Goal: Task Accomplishment & Management: Use online tool/utility

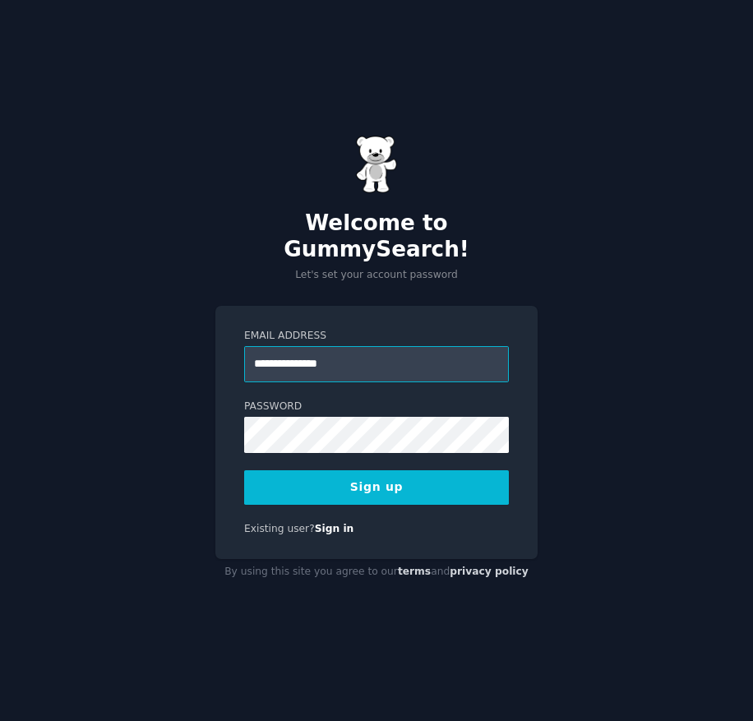
type input "**********"
click at [377, 479] on button "Sign up" at bounding box center [376, 487] width 265 height 35
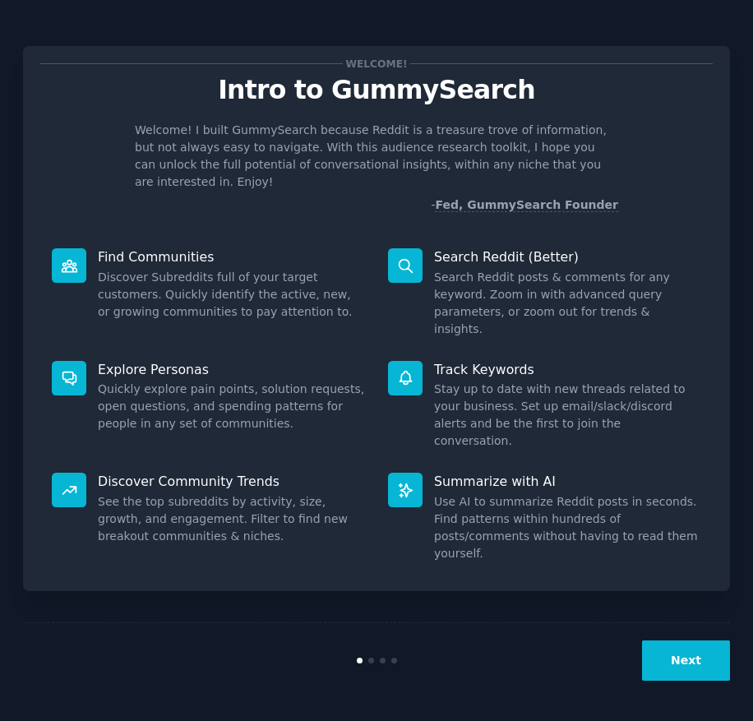
click at [667, 660] on button "Next" at bounding box center [686, 661] width 88 height 40
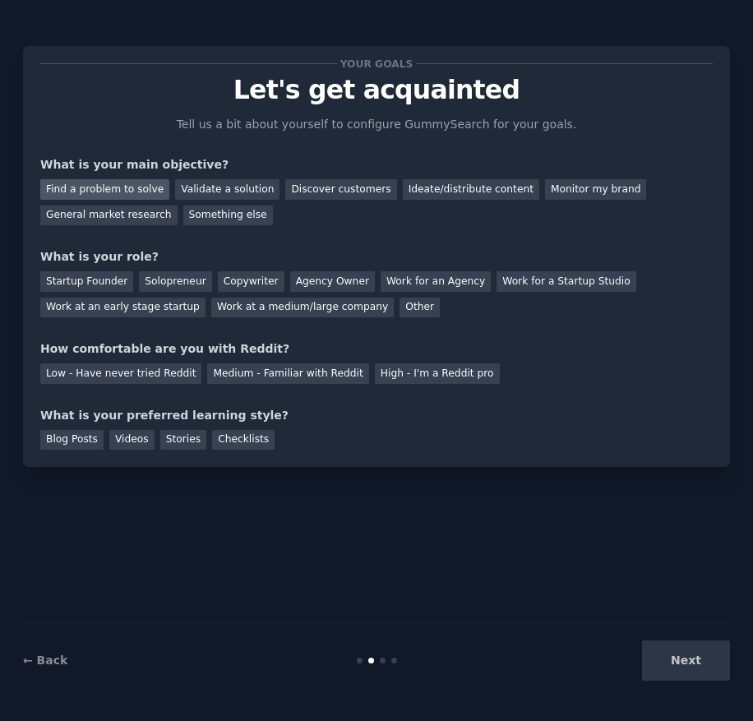
click at [112, 185] on div "Find a problem to solve" at bounding box center [104, 189] width 129 height 21
click at [118, 212] on div "General market research" at bounding box center [108, 216] width 137 height 21
click at [116, 190] on div "Find a problem to solve" at bounding box center [104, 189] width 129 height 21
click at [158, 280] on div "Solopreneur" at bounding box center [175, 281] width 72 height 21
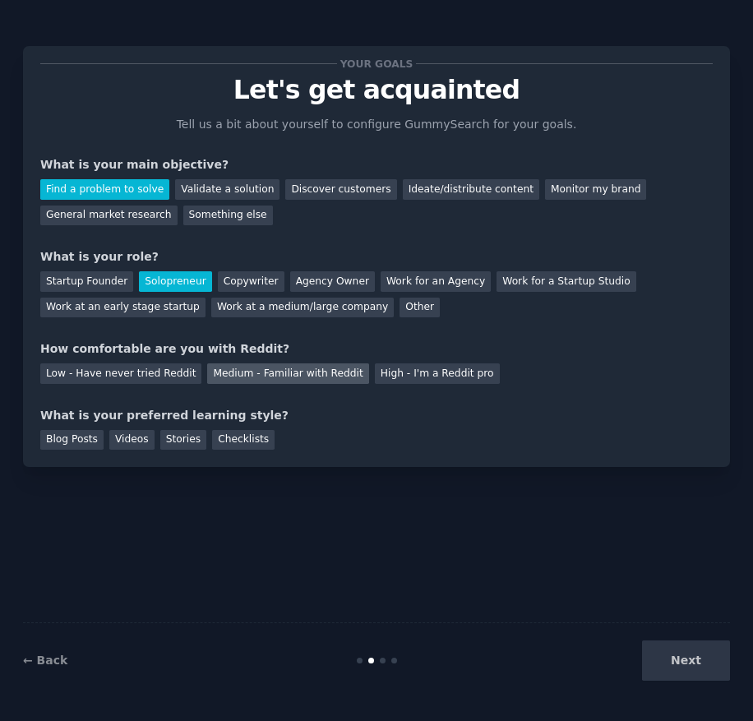
click at [280, 370] on div "Medium - Familiar with Reddit" at bounding box center [287, 374] width 161 height 21
click at [77, 438] on div "Blog Posts" at bounding box center [71, 440] width 63 height 21
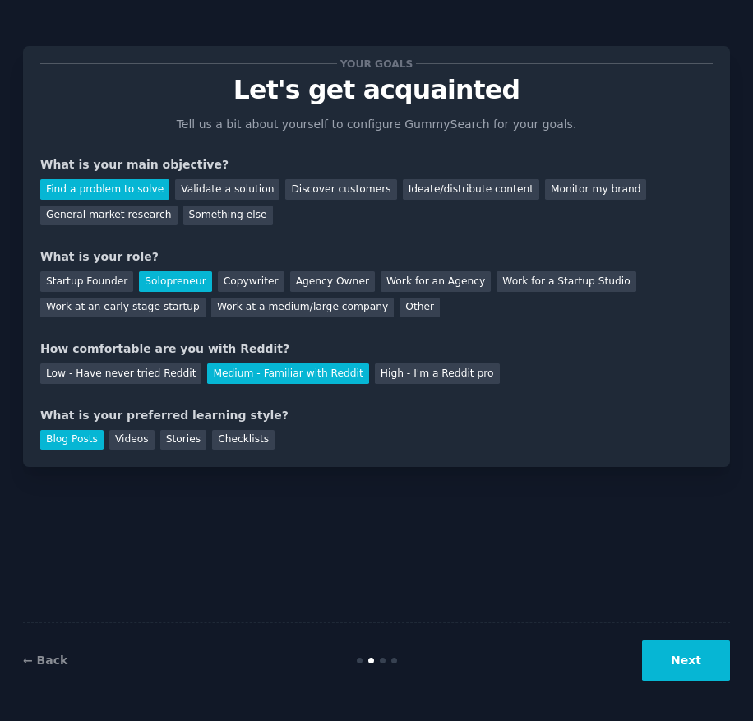
click at [684, 656] on button "Next" at bounding box center [686, 661] width 88 height 40
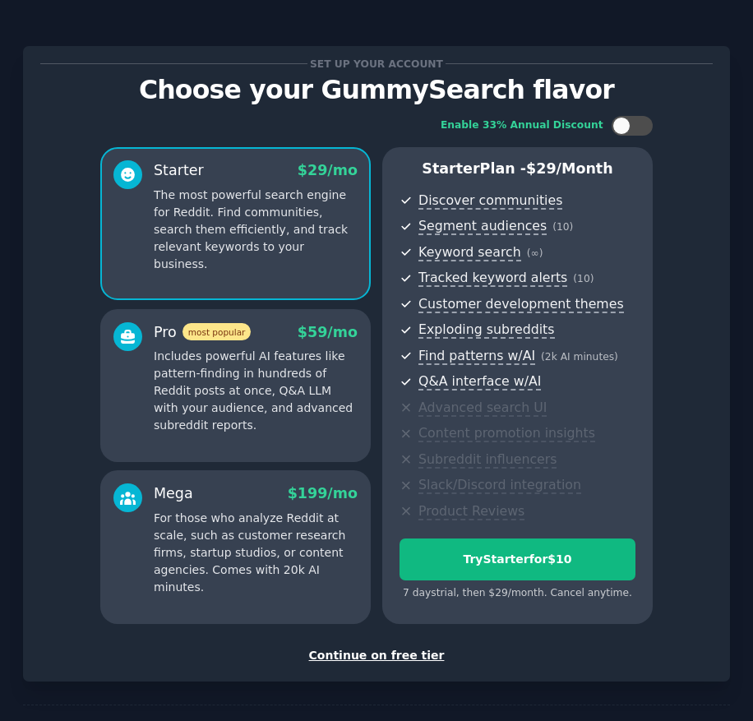
click at [390, 655] on div "Continue on free tier" at bounding box center [376, 655] width 673 height 17
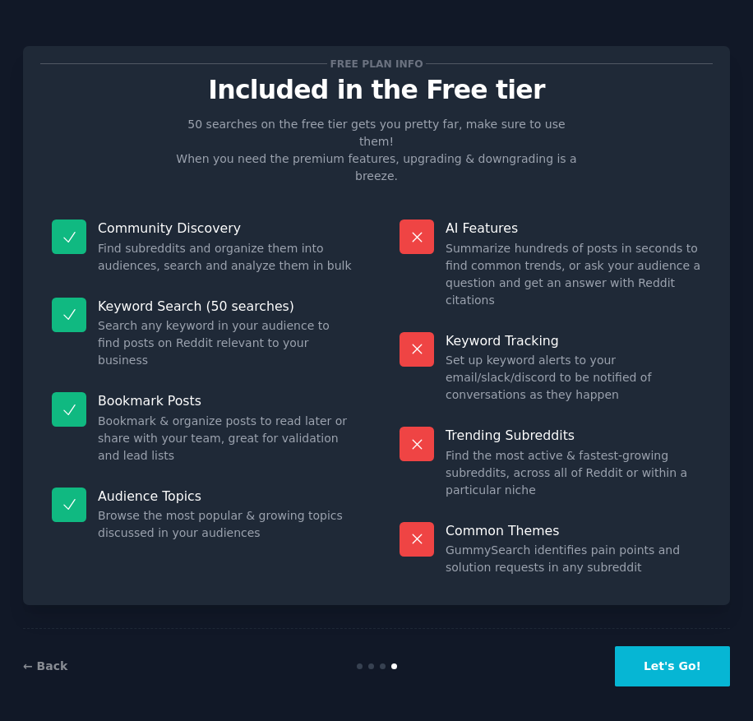
click at [676, 657] on button "Let's Go!" at bounding box center [672, 666] width 115 height 40
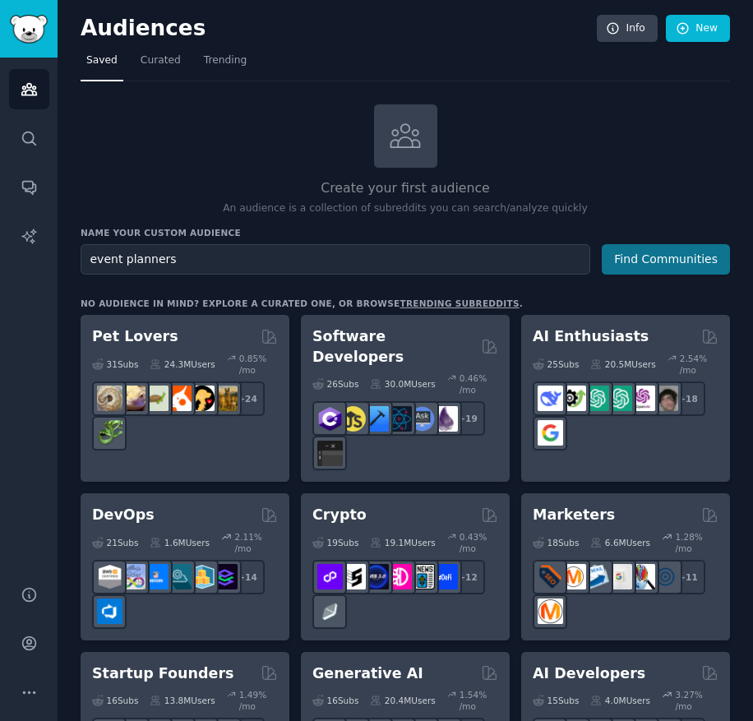
type input "event planners"
click at [675, 252] on button "Find Communities" at bounding box center [666, 259] width 128 height 30
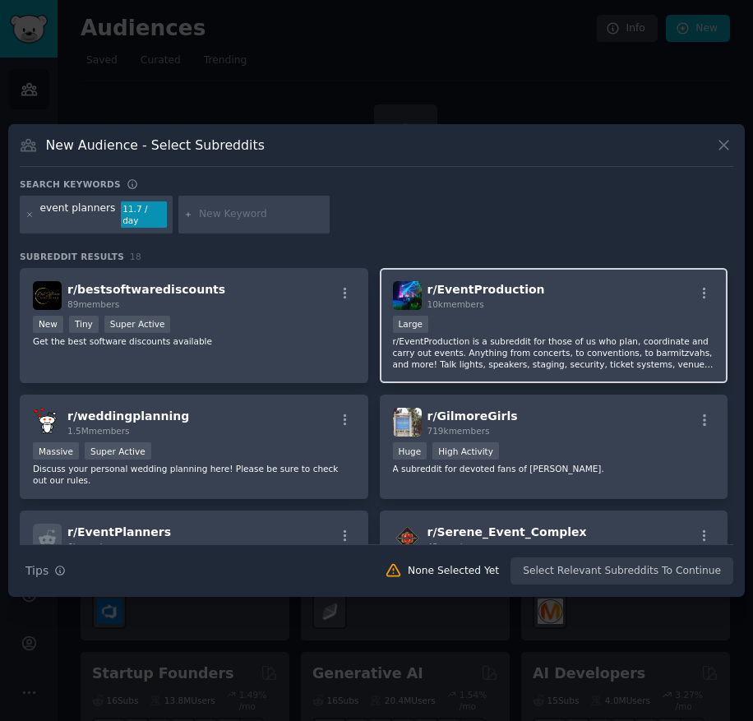
click at [572, 316] on div "Large" at bounding box center [554, 326] width 322 height 21
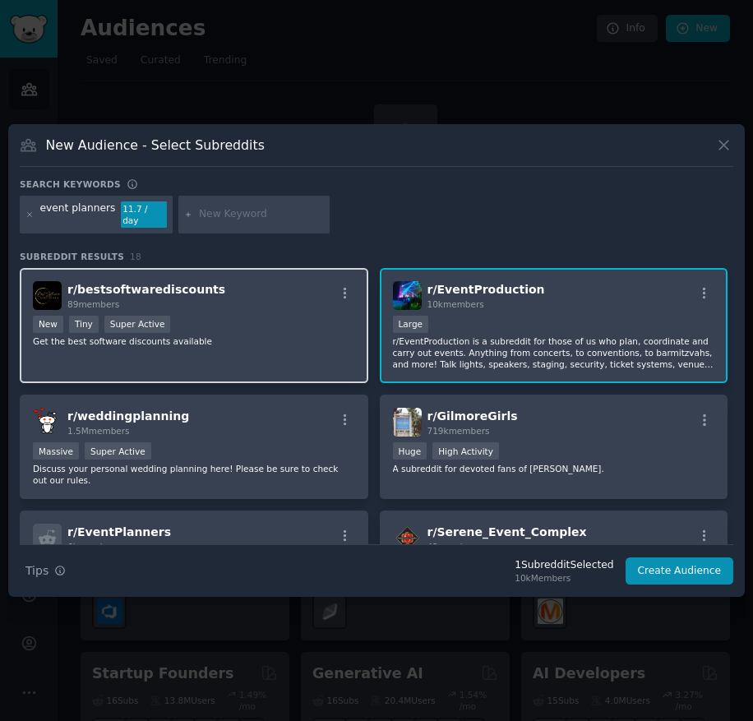
scroll to position [82, 0]
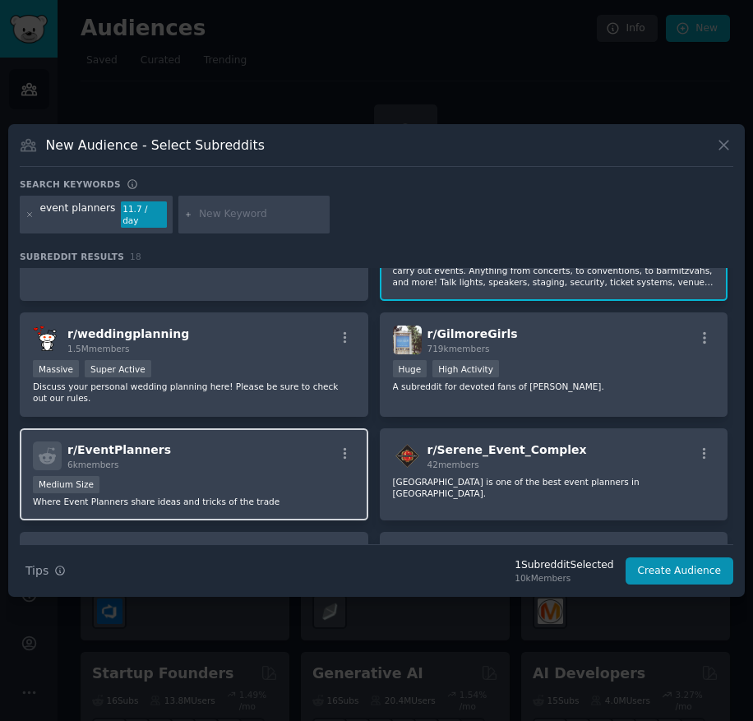
click at [262, 452] on div "r/ EventPlanners 6k members" at bounding box center [194, 456] width 322 height 29
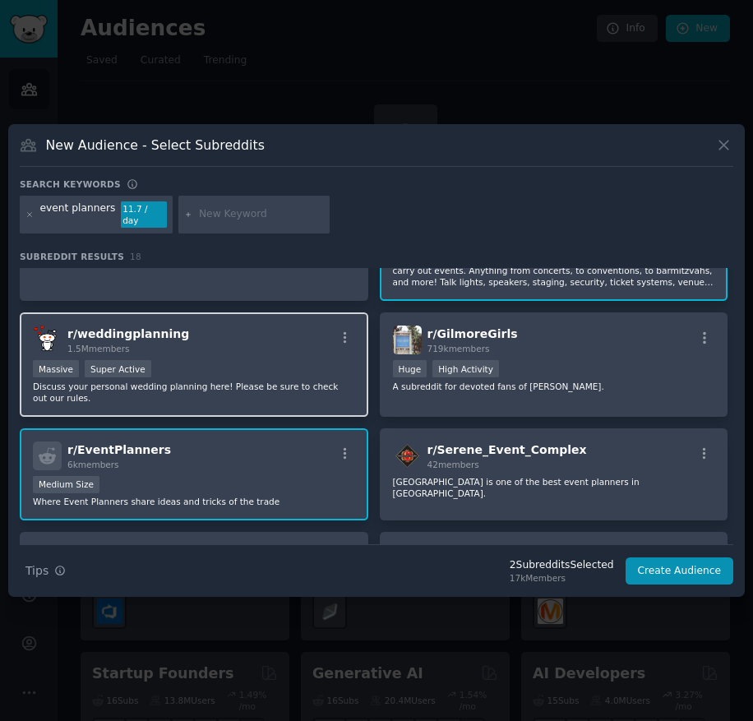
click at [224, 349] on div "r/ weddingplanning 1.5M members" at bounding box center [194, 340] width 322 height 29
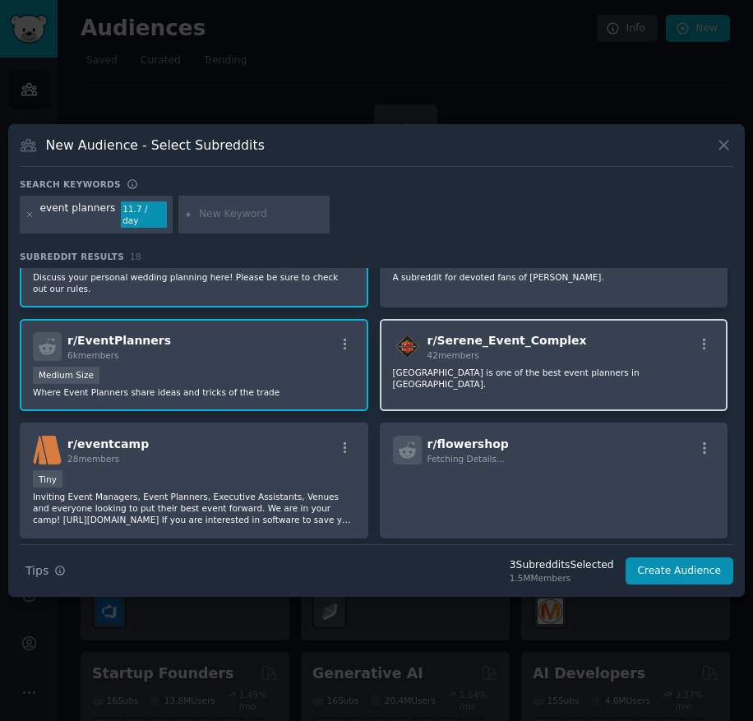
scroll to position [164, 0]
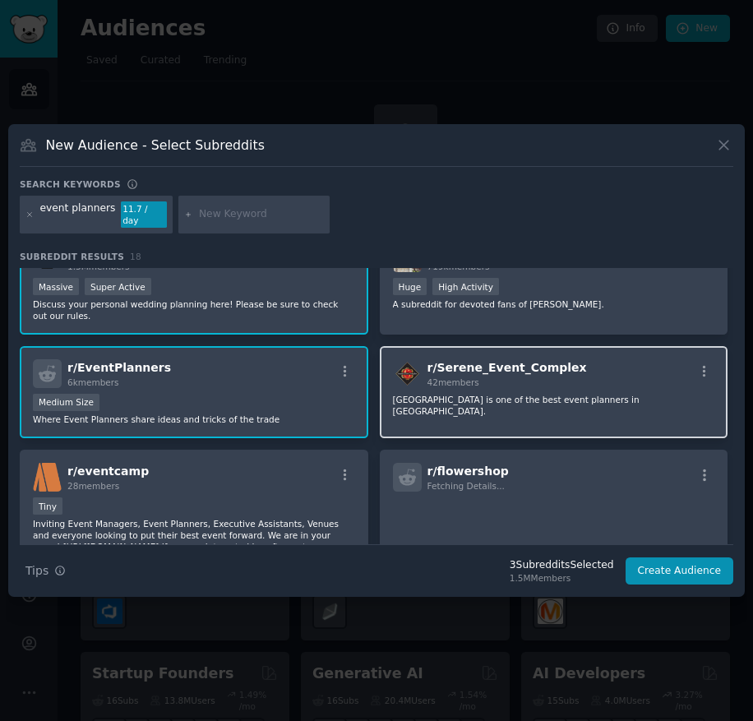
click at [576, 373] on div "r/ Serene_Event_Complex 42 members Serene Event Complex is one of the best even…" at bounding box center [554, 392] width 349 height 93
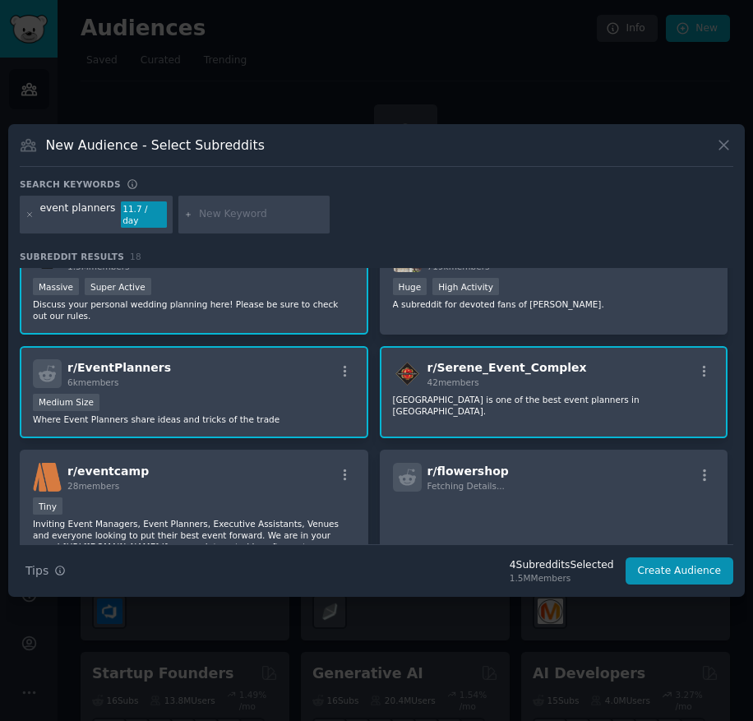
click at [596, 391] on div "r/ Serene_Event_Complex 42 members Serene Event Complex is one of the best even…" at bounding box center [554, 392] width 349 height 93
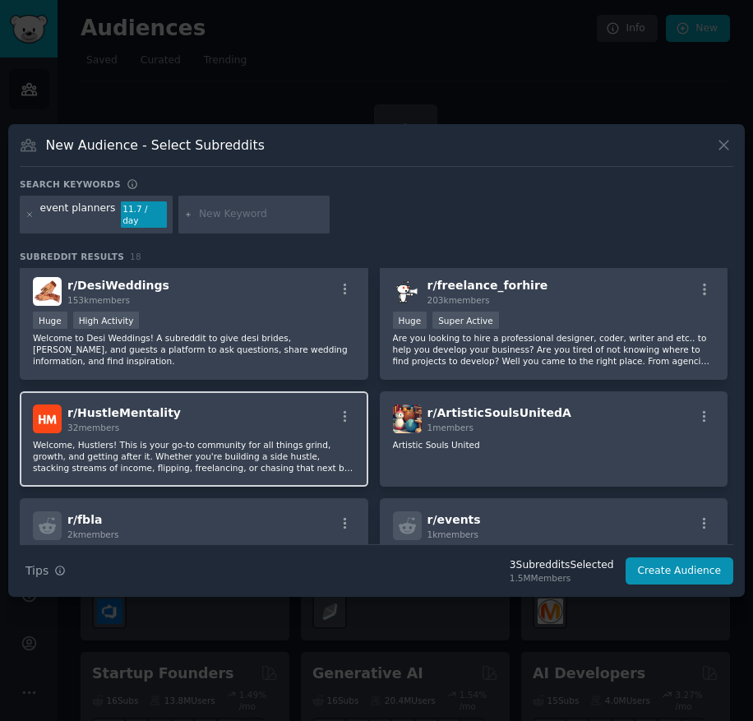
scroll to position [628, 0]
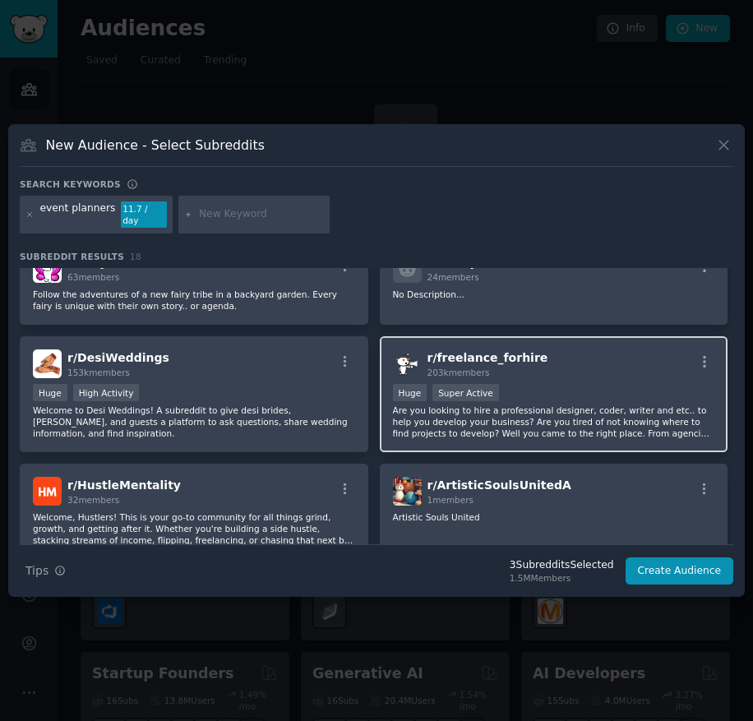
click at [572, 366] on div "r/ freelance_forhire 203k members Huge Super Active Are you looking to hire a p…" at bounding box center [554, 394] width 349 height 116
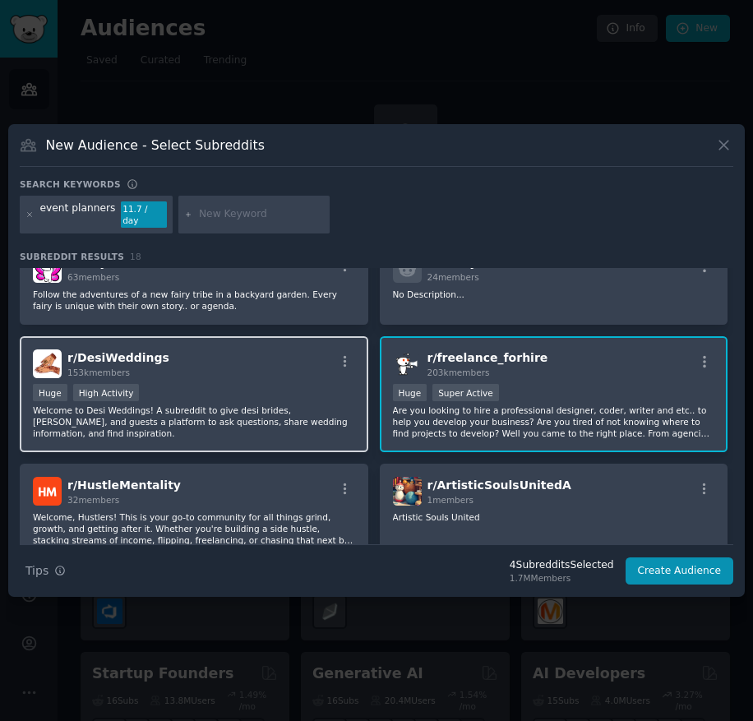
click at [252, 384] on div ">= 80th percentile for submissions / day Huge High Activity" at bounding box center [194, 394] width 322 height 21
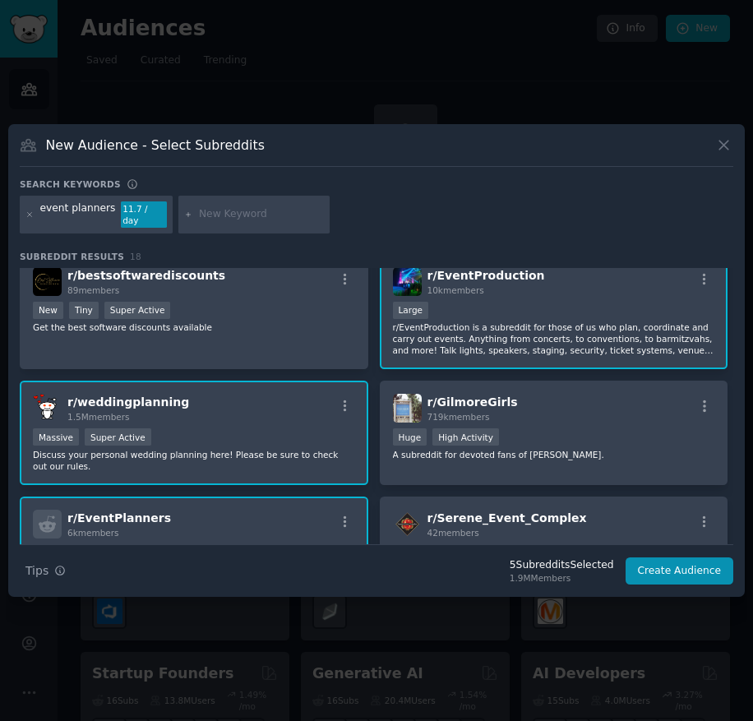
scroll to position [0, 0]
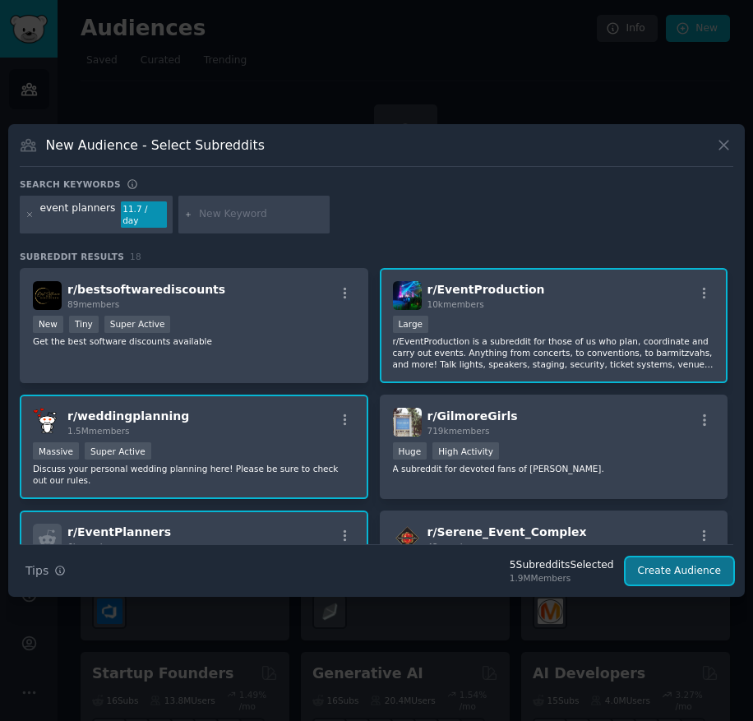
click at [680, 566] on button "Create Audience" at bounding box center [680, 572] width 109 height 28
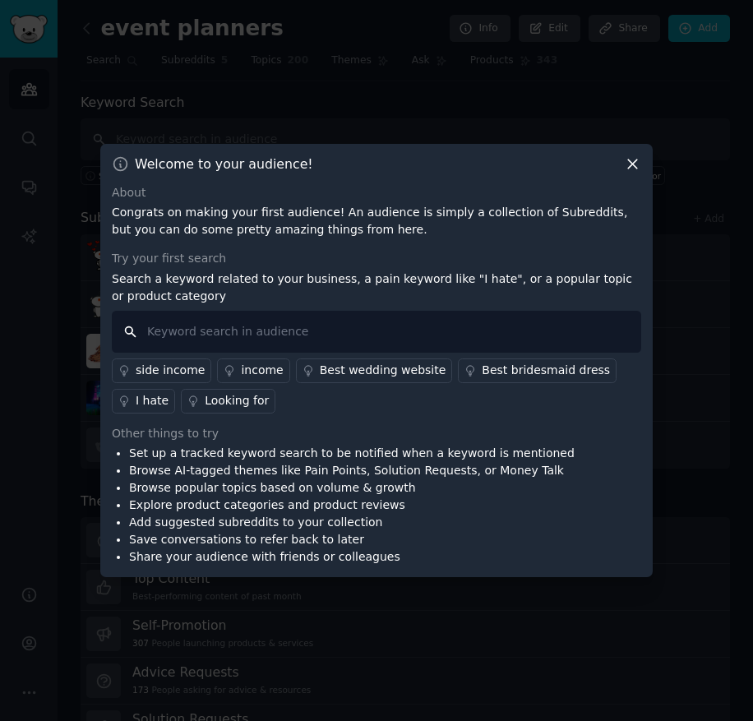
click at [211, 333] on input "text" at bounding box center [377, 332] width 530 height 42
type input "software"
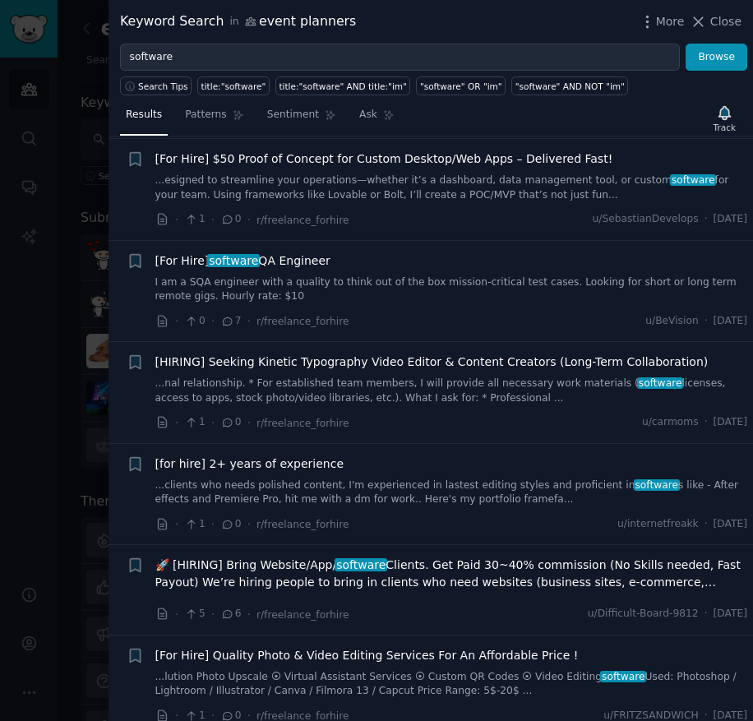
scroll to position [1974, 0]
